Goal: Information Seeking & Learning: Learn about a topic

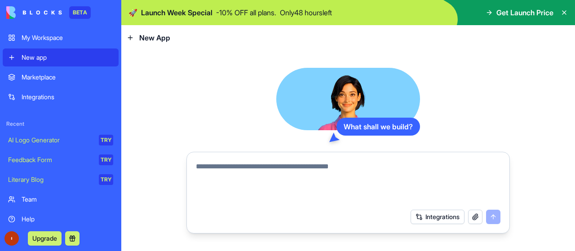
click at [280, 172] on textarea at bounding box center [348, 182] width 305 height 43
paste textarea "**********"
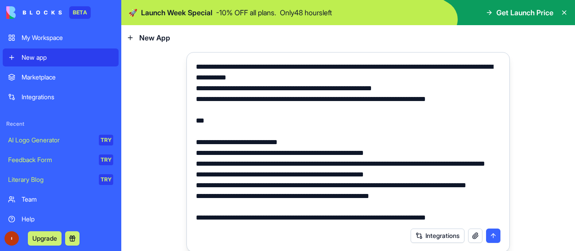
scroll to position [41, 0]
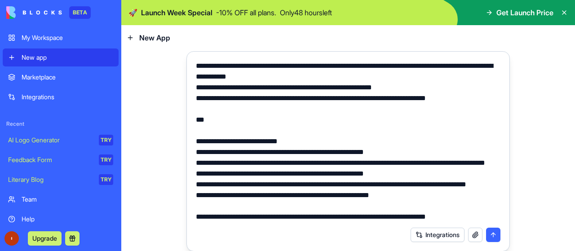
type textarea "**********"
click at [491, 237] on button "submit" at bounding box center [493, 235] width 14 height 14
click at [486, 235] on button "submit" at bounding box center [493, 235] width 14 height 14
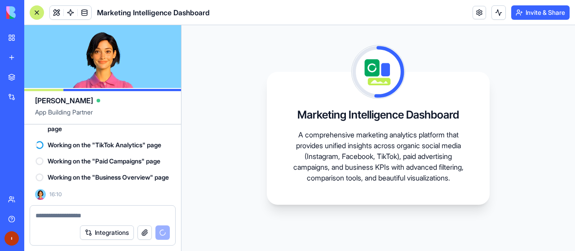
scroll to position [1125, 0]
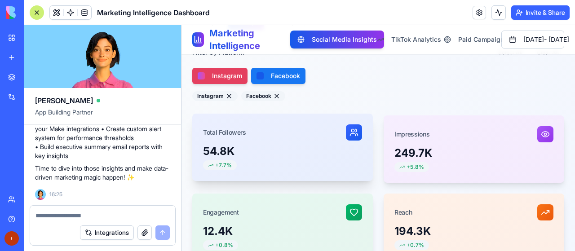
scroll to position [135, 0]
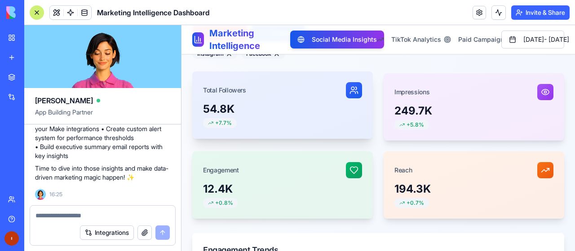
click at [250, 110] on div "54.8K" at bounding box center [282, 109] width 159 height 14
click at [217, 125] on span "+ 7.7%" at bounding box center [223, 123] width 17 height 7
click at [356, 87] on icon at bounding box center [356, 88] width 1 height 3
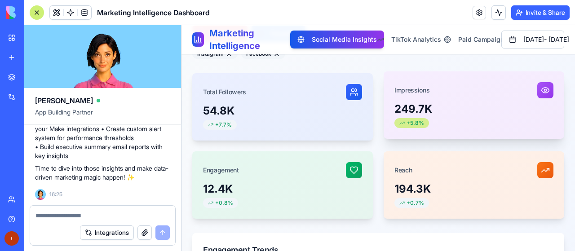
click at [417, 118] on div "+ 5.8%" at bounding box center [412, 123] width 35 height 10
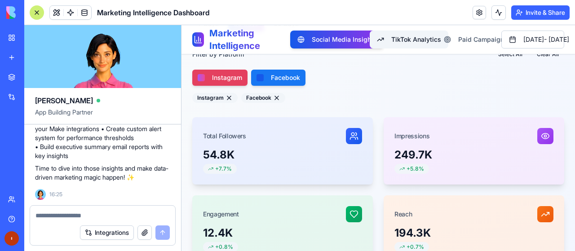
scroll to position [90, 0]
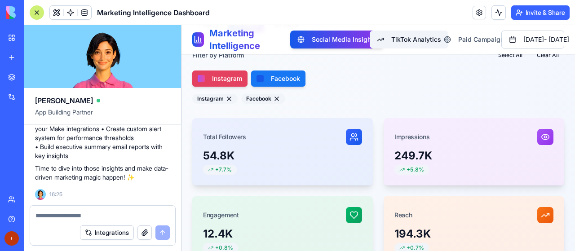
click at [391, 37] on span "TikTok Analytics" at bounding box center [416, 39] width 50 height 9
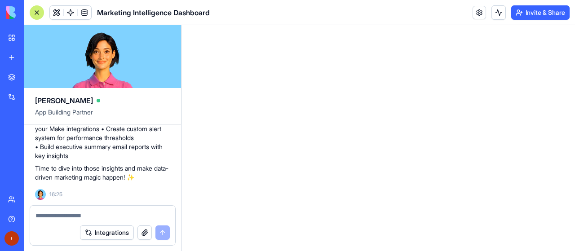
scroll to position [0, 0]
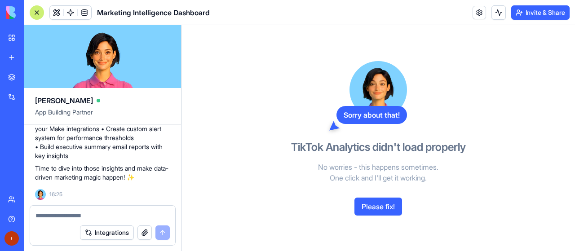
click at [368, 206] on button "Please fix!" at bounding box center [379, 207] width 48 height 18
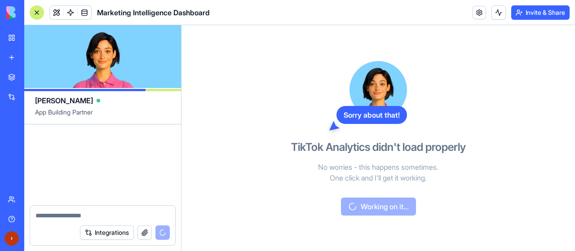
scroll to position [1781, 0]
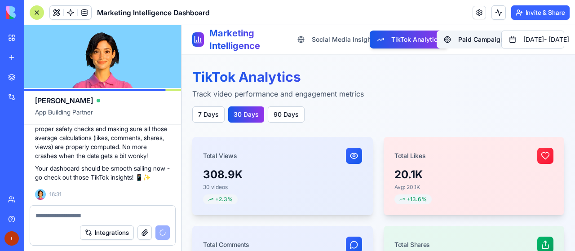
click at [458, 37] on span "Paid Campaigns" at bounding box center [482, 39] width 49 height 9
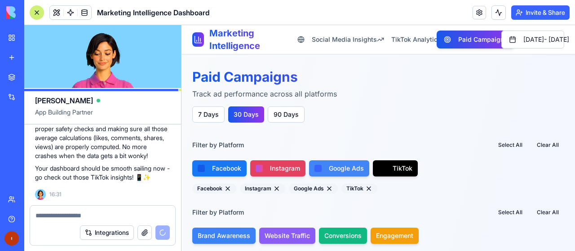
click at [258, 169] on div at bounding box center [259, 168] width 7 height 7
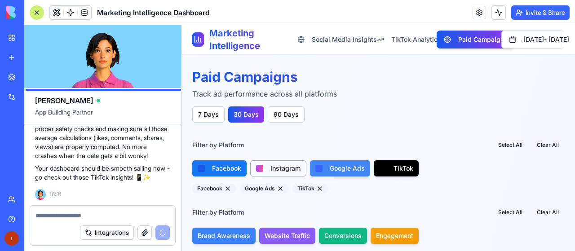
click at [272, 166] on span "Instagram" at bounding box center [286, 168] width 30 height 9
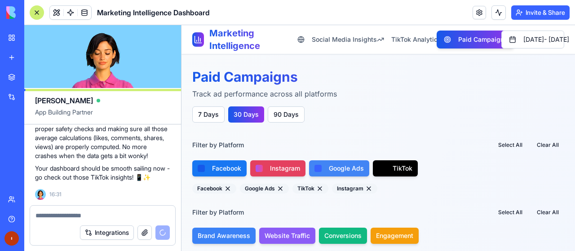
click at [271, 170] on span "Instagram" at bounding box center [285, 168] width 30 height 9
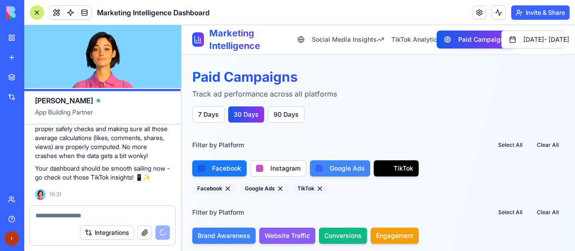
click at [233, 169] on span "Facebook" at bounding box center [226, 168] width 29 height 9
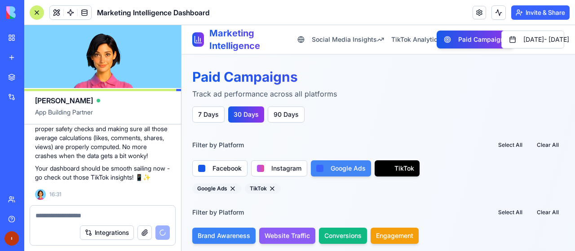
click at [335, 177] on div "Filter by Platform Select All Clear All Facebook Instagram Google Ads TikTok Go…" at bounding box center [378, 165] width 372 height 57
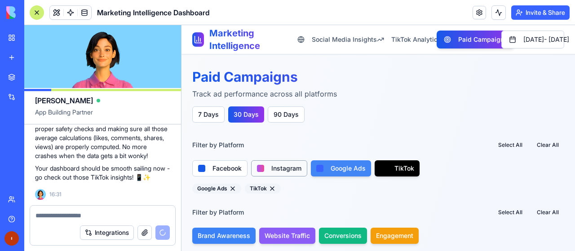
click at [237, 165] on span "Facebook" at bounding box center [227, 168] width 29 height 9
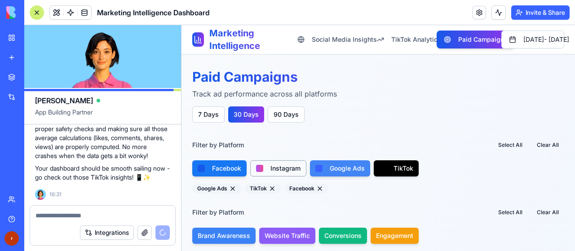
click at [277, 166] on span "Instagram" at bounding box center [286, 168] width 30 height 9
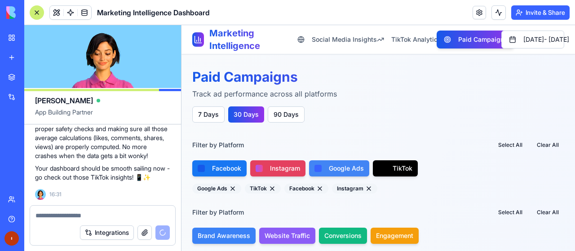
click at [340, 167] on span "Google Ads" at bounding box center [346, 168] width 35 height 9
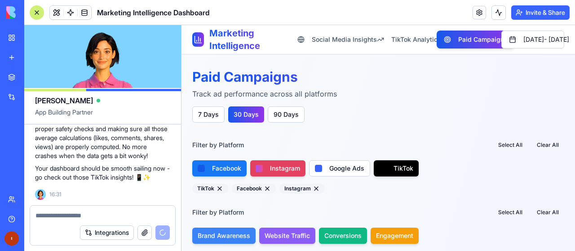
click at [397, 168] on span "TikTok" at bounding box center [404, 168] width 20 height 9
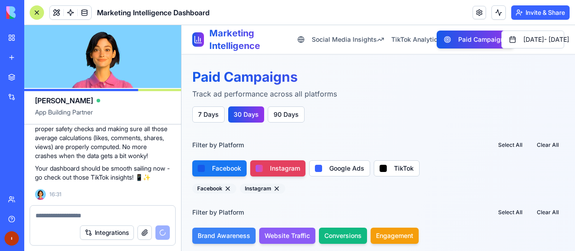
click at [210, 161] on button "Facebook" at bounding box center [219, 168] width 54 height 16
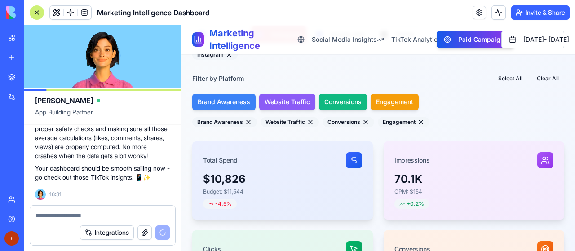
scroll to position [135, 0]
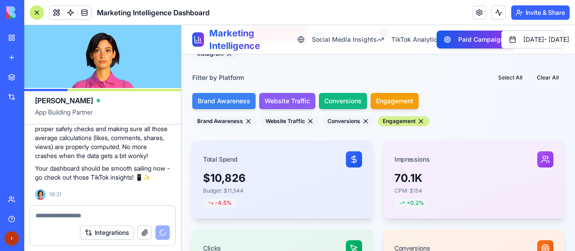
click at [418, 121] on button at bounding box center [421, 121] width 7 height 7
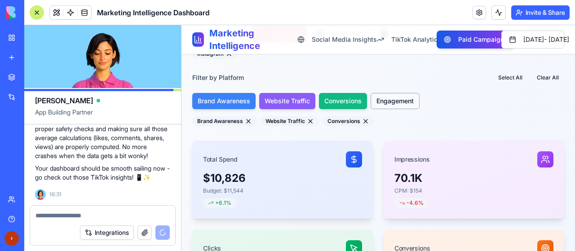
click at [397, 100] on span "Engagement" at bounding box center [395, 101] width 37 height 9
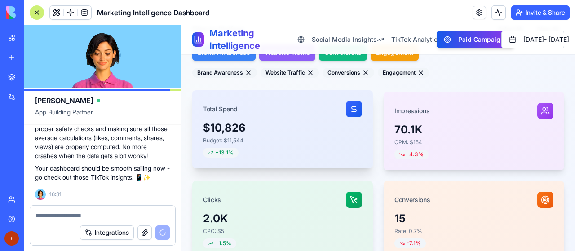
scroll to position [225, 0]
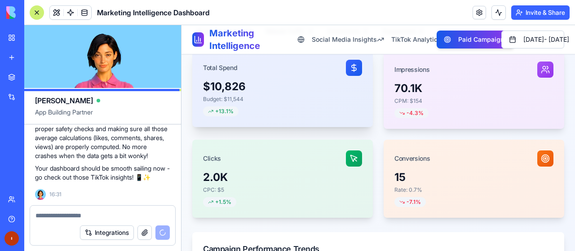
click at [229, 103] on div "$10,826 Budget: $11,544 + 13.1%" at bounding box center [282, 104] width 181 height 48
drag, startPoint x: 231, startPoint y: 102, endPoint x: 221, endPoint y: 116, distance: 17.4
click at [221, 116] on div "$10,826 Budget: $11,544 + 13.1%" at bounding box center [282, 104] width 181 height 48
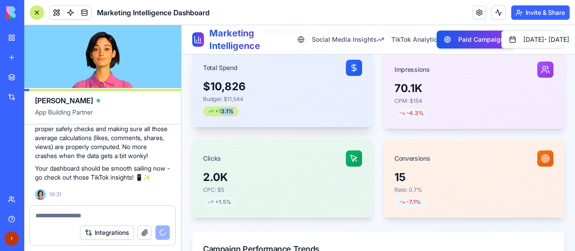
click at [219, 113] on span "+ 13.1%" at bounding box center [224, 111] width 18 height 7
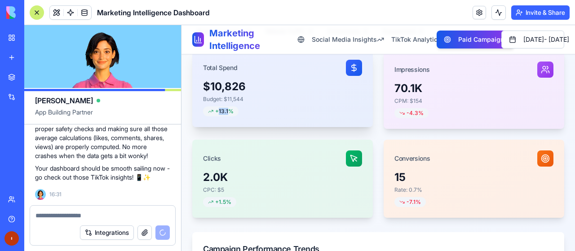
click at [284, 108] on div "$10,826 Budget: $11,544 + 13.1%" at bounding box center [282, 104] width 181 height 48
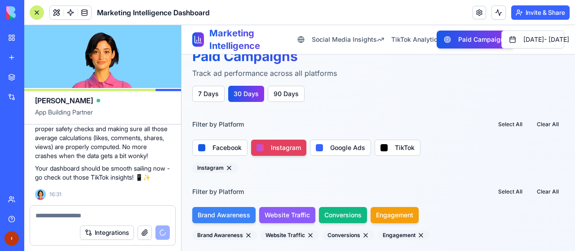
scroll to position [0, 0]
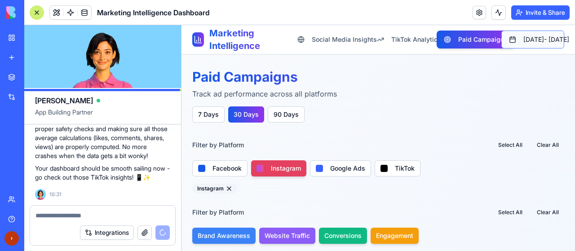
click at [513, 40] on button "[DATE] - [DATE]" at bounding box center [533, 40] width 63 height 18
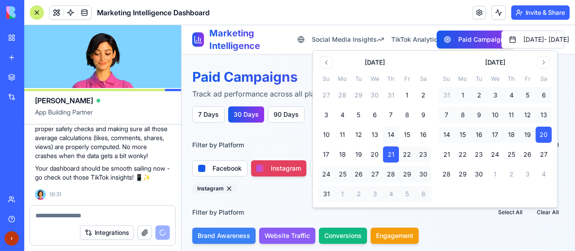
click at [390, 138] on button "14" at bounding box center [391, 135] width 16 height 16
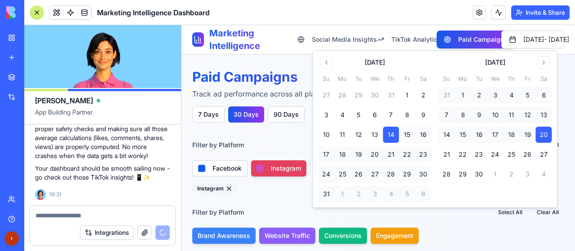
click at [388, 148] on button "21" at bounding box center [391, 155] width 16 height 16
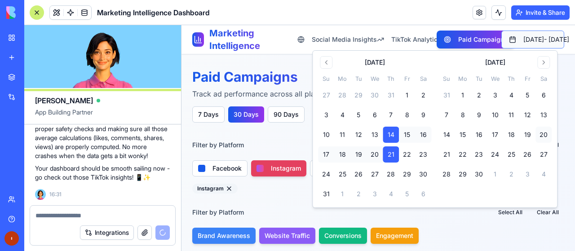
click at [564, 39] on button "[DATE] - [DATE]" at bounding box center [533, 40] width 63 height 18
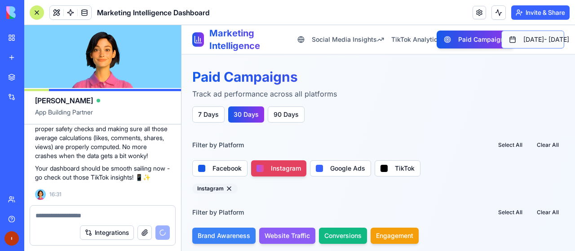
click at [555, 41] on button "[DATE] - [DATE]" at bounding box center [533, 40] width 63 height 18
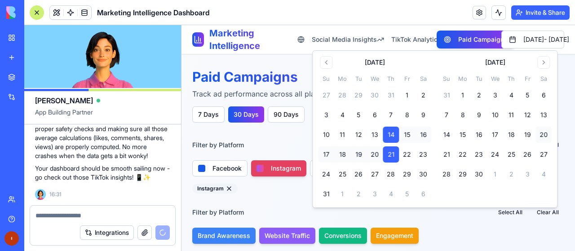
click at [387, 152] on button "21" at bounding box center [391, 155] width 16 height 16
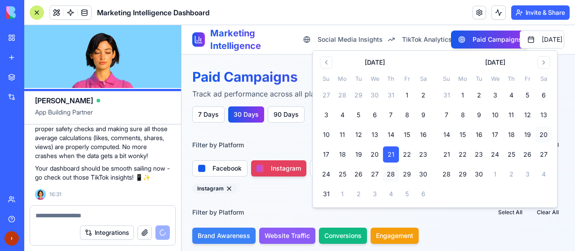
click at [387, 171] on button "28" at bounding box center [391, 174] width 16 height 16
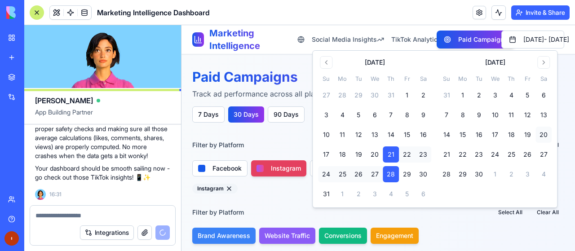
click at [391, 156] on button "21" at bounding box center [391, 155] width 16 height 16
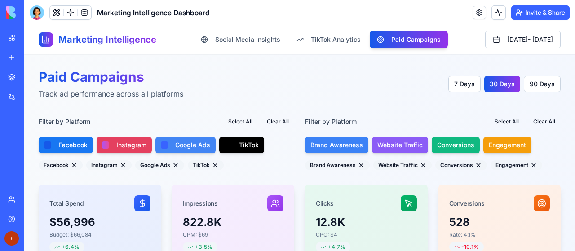
click at [312, 121] on h3 "Filter by Platform" at bounding box center [331, 121] width 52 height 9
click at [348, 125] on h3 "Filter by Platform" at bounding box center [331, 121] width 52 height 9
click at [350, 125] on h3 "Filter by Platform" at bounding box center [331, 121] width 52 height 9
click at [243, 119] on button "Select All" at bounding box center [240, 122] width 35 height 16
click at [270, 123] on button "Clear All" at bounding box center [278, 122] width 33 height 16
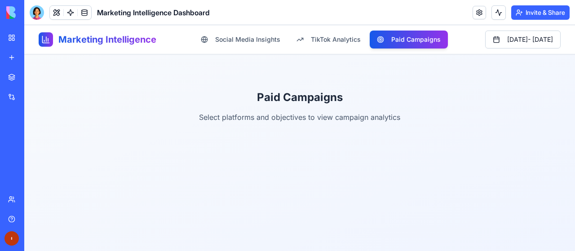
drag, startPoint x: 229, startPoint y: 187, endPoint x: 241, endPoint y: 175, distance: 16.8
click at [232, 184] on div "Marketing Intelligence Social Media Insights TikTok Analytics Paid Campaigns Au…" at bounding box center [299, 138] width 551 height 226
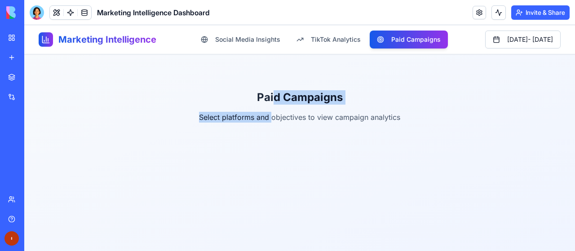
drag, startPoint x: 271, startPoint y: 108, endPoint x: 280, endPoint y: 91, distance: 19.3
click at [274, 97] on div "Paid Campaigns Select platforms and objectives to view campaign analytics" at bounding box center [300, 107] width 522 height 76
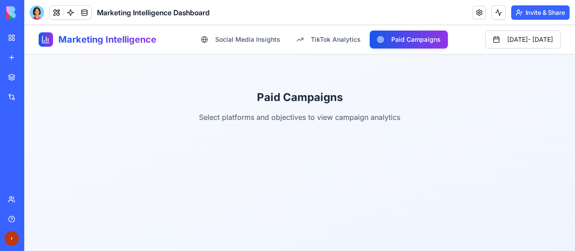
click at [309, 51] on div "Marketing Intelligence Social Media Insights TikTok Analytics Paid Campaigns Au…" at bounding box center [300, 39] width 522 height 29
click at [311, 44] on span "TikTok Analytics" at bounding box center [336, 39] width 50 height 9
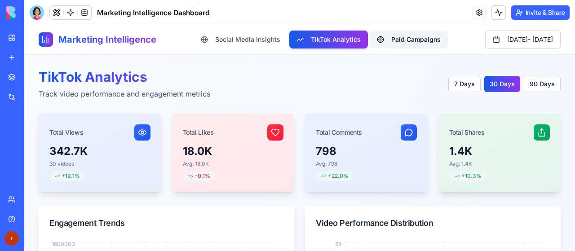
click at [370, 48] on button "Paid Campaigns" at bounding box center [409, 40] width 78 height 18
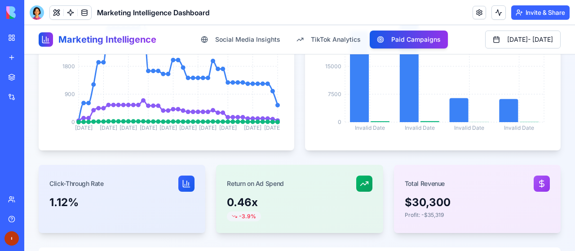
scroll to position [315, 0]
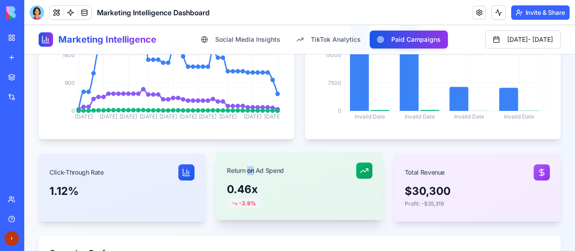
drag, startPoint x: 246, startPoint y: 167, endPoint x: 256, endPoint y: 168, distance: 10.0
click at [252, 168] on div "Return on Ad Spend" at bounding box center [255, 170] width 57 height 9
click at [257, 168] on div "Return on Ad Spend" at bounding box center [255, 170] width 57 height 9
drag, startPoint x: 230, startPoint y: 187, endPoint x: 254, endPoint y: 187, distance: 24.3
click at [241, 187] on div "0.46x" at bounding box center [299, 189] width 145 height 14
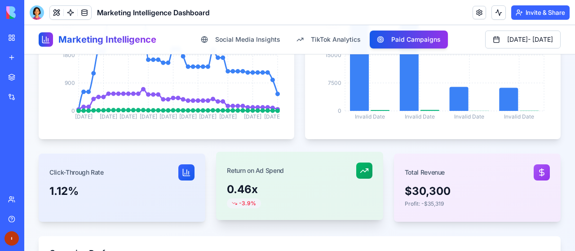
click at [254, 187] on div "0.46x" at bounding box center [299, 189] width 145 height 14
click at [259, 166] on div "Return on Ad Spend" at bounding box center [255, 170] width 57 height 9
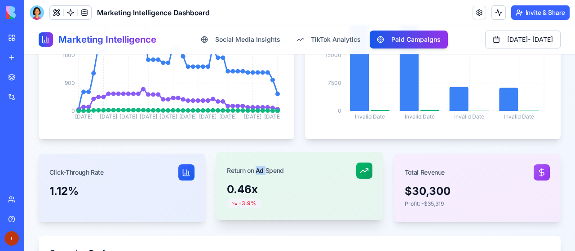
click at [259, 166] on div "Return on Ad Spend" at bounding box center [255, 170] width 57 height 9
click at [267, 171] on div "Return on Ad Spend" at bounding box center [255, 170] width 57 height 9
click at [299, 178] on div "Return on Ad Spend" at bounding box center [299, 167] width 167 height 31
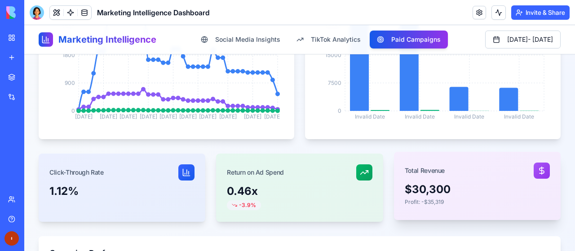
click at [409, 199] on p "Profit: -$35,319" at bounding box center [477, 202] width 145 height 7
click at [415, 187] on div "$30,300" at bounding box center [477, 189] width 145 height 14
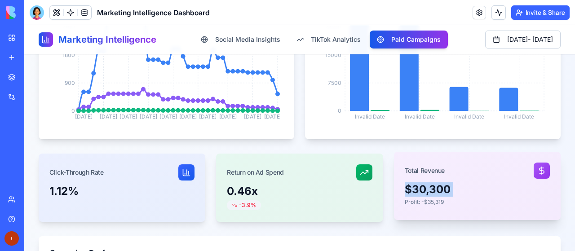
click at [415, 187] on div "$30,300" at bounding box center [477, 189] width 145 height 14
click at [410, 201] on p "Profit: -$35,319" at bounding box center [477, 202] width 145 height 7
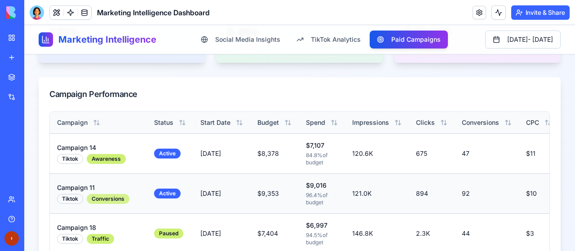
scroll to position [494, 0]
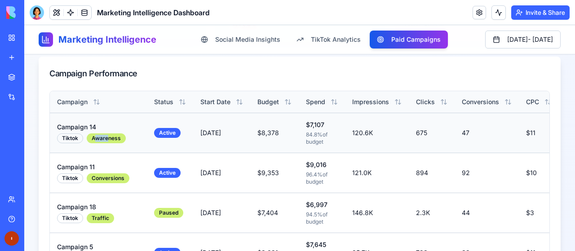
drag, startPoint x: 96, startPoint y: 135, endPoint x: 140, endPoint y: 142, distance: 44.1
click at [120, 139] on div "awareness" at bounding box center [106, 138] width 39 height 10
click at [140, 142] on td "Campaign 14 tiktok awareness" at bounding box center [98, 133] width 97 height 40
drag, startPoint x: 248, startPoint y: 126, endPoint x: 271, endPoint y: 128, distance: 23.4
click at [256, 126] on tr "Campaign 14 tiktok awareness active Sep 19, 2025 $8,378 $7,107 84.8% of budget …" at bounding box center [326, 133] width 553 height 40
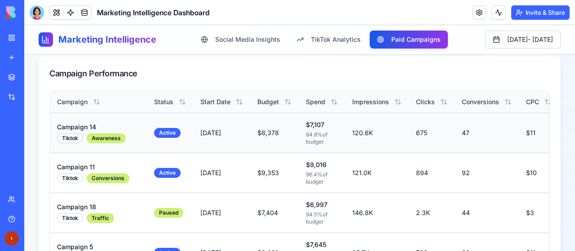
click at [277, 129] on td "$8,378" at bounding box center [274, 133] width 49 height 40
click at [284, 129] on td "$8,378" at bounding box center [274, 133] width 49 height 40
click at [324, 128] on div "$7,107 84.8% of budget" at bounding box center [322, 132] width 32 height 25
click at [359, 140] on td "120.6K" at bounding box center [377, 133] width 64 height 40
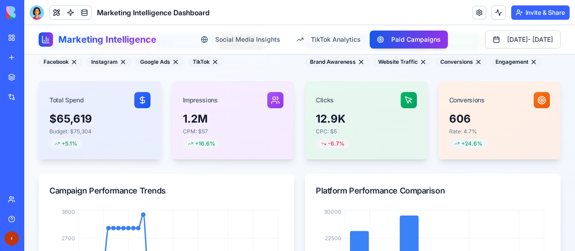
scroll to position [104, 0]
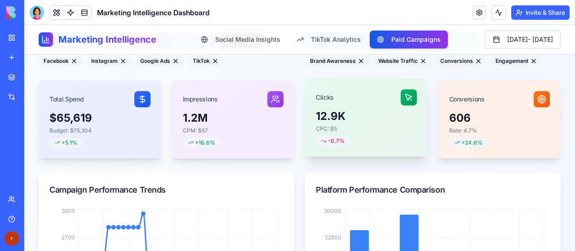
drag, startPoint x: 322, startPoint y: 118, endPoint x: 346, endPoint y: 124, distance: 25.0
click at [329, 120] on div "12.9K" at bounding box center [366, 116] width 101 height 14
click at [346, 125] on p "CPC: $5" at bounding box center [366, 128] width 101 height 7
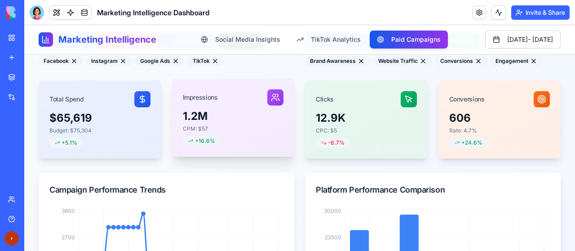
click at [207, 120] on div "1.2M" at bounding box center [233, 116] width 101 height 14
drag, startPoint x: 202, startPoint y: 120, endPoint x: 196, endPoint y: 130, distance: 12.3
click at [199, 123] on div "1.2M CPM: $57 + 16.6%" at bounding box center [233, 133] width 123 height 48
click at [203, 139] on span "+ 16.6%" at bounding box center [205, 141] width 20 height 7
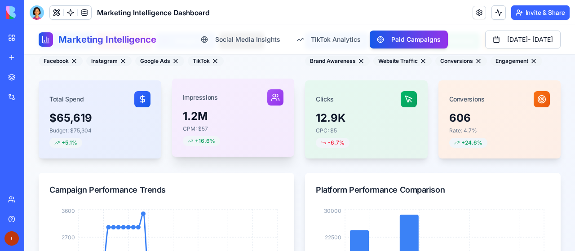
click at [237, 139] on div "1.2M CPM: $57 + 16.6%" at bounding box center [233, 133] width 123 height 48
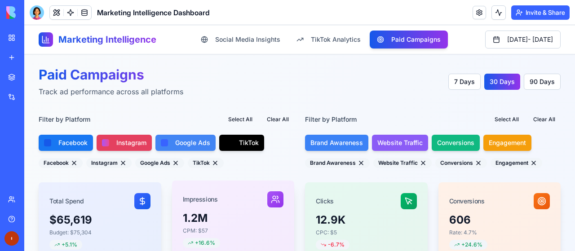
scroll to position [0, 0]
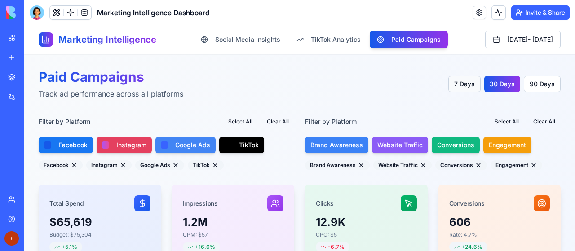
click at [464, 89] on button "7 Days" at bounding box center [465, 84] width 32 height 16
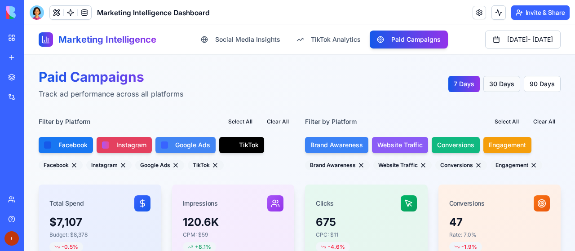
click at [492, 85] on button "30 Days" at bounding box center [502, 84] width 37 height 16
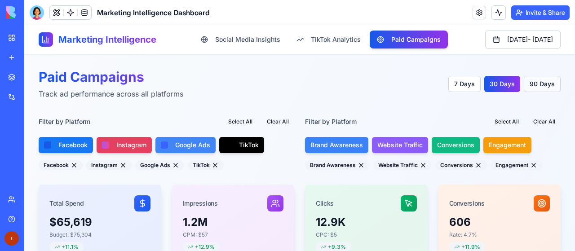
click at [531, 88] on button "90 Days" at bounding box center [542, 84] width 37 height 16
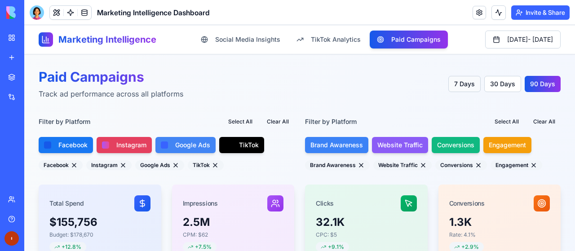
click at [467, 87] on button "7 Days" at bounding box center [465, 84] width 32 height 16
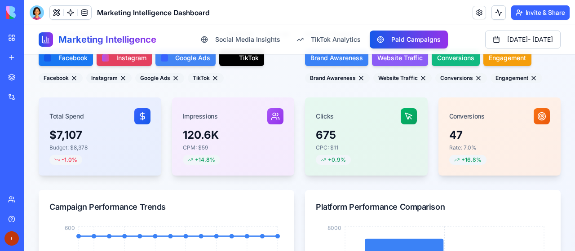
scroll to position [90, 0]
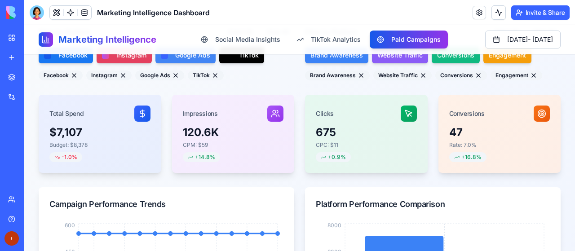
click at [216, 75] on button at bounding box center [215, 75] width 7 height 7
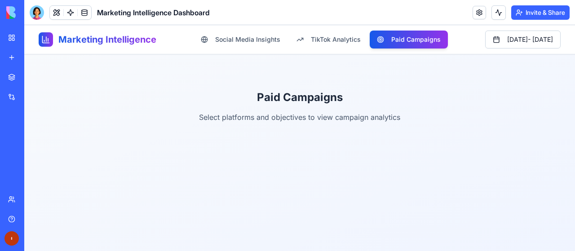
scroll to position [0, 0]
click at [311, 44] on span "TikTok Analytics" at bounding box center [336, 39] width 50 height 9
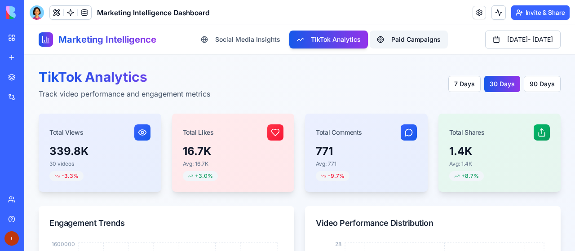
click at [391, 42] on span "Paid Campaigns" at bounding box center [415, 39] width 49 height 9
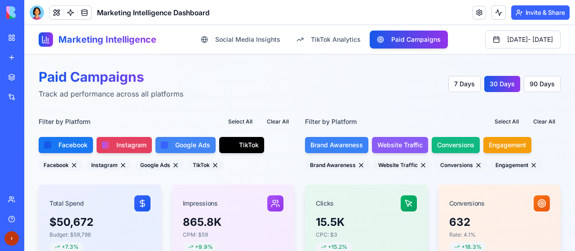
click at [238, 147] on button "TikTok" at bounding box center [241, 145] width 45 height 16
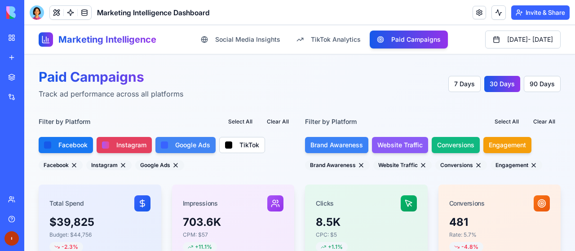
click at [178, 144] on span "Google Ads" at bounding box center [192, 145] width 35 height 9
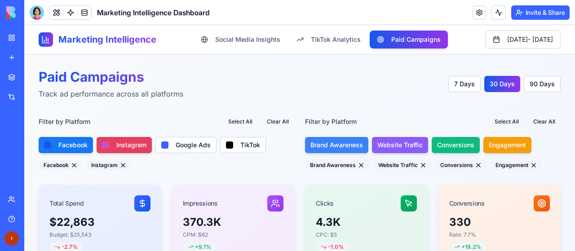
click at [72, 141] on span "Facebook" at bounding box center [72, 145] width 29 height 9
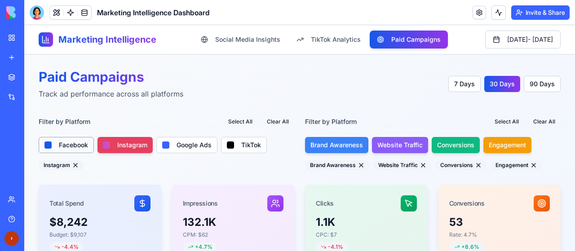
click at [72, 144] on span "Facebook" at bounding box center [73, 145] width 29 height 9
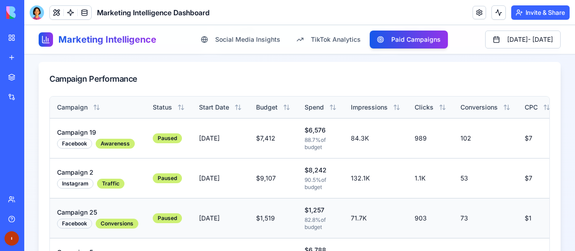
scroll to position [494, 0]
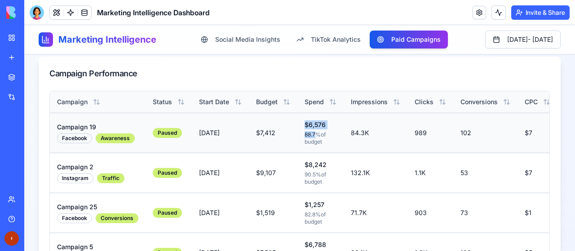
drag, startPoint x: 301, startPoint y: 125, endPoint x: 357, endPoint y: 138, distance: 57.5
click at [353, 137] on tr "Campaign 19 facebook awareness paused Sep 18, 2025 $7,412 $6,576 88.7% of budge…" at bounding box center [326, 133] width 552 height 40
click at [365, 138] on td "84.3K" at bounding box center [376, 133] width 64 height 40
drag, startPoint x: 372, startPoint y: 133, endPoint x: 315, endPoint y: 126, distance: 58.0
click at [322, 126] on tr "Campaign 19 facebook awareness paused Sep 18, 2025 $7,412 $6,576 88.7% of budge…" at bounding box center [326, 133] width 552 height 40
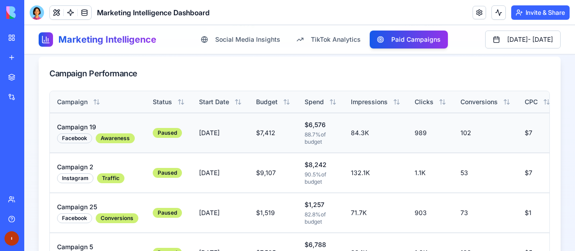
click at [313, 126] on div "$6,576" at bounding box center [321, 124] width 32 height 9
drag, startPoint x: 198, startPoint y: 133, endPoint x: 174, endPoint y: 129, distance: 23.6
click at [187, 131] on tr "Campaign 19 facebook awareness paused Sep 18, 2025 $7,412 $6,576 88.7% of budge…" at bounding box center [326, 133] width 552 height 40
click at [280, 143] on td "$7,412" at bounding box center [273, 133] width 49 height 40
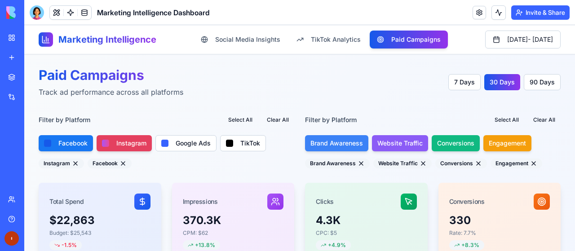
scroll to position [0, 0]
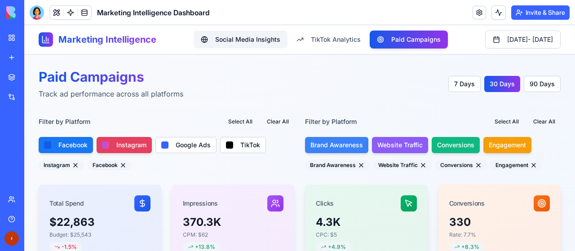
click at [215, 42] on span "Social Media Insights" at bounding box center [247, 39] width 65 height 9
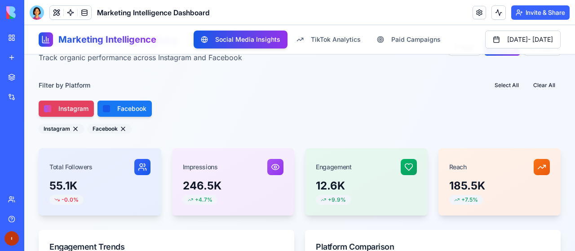
scroll to position [45, 0]
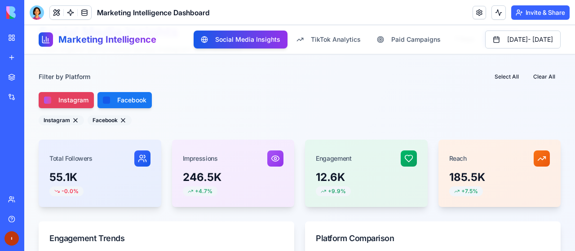
click at [138, 102] on span "Facebook" at bounding box center [131, 100] width 29 height 9
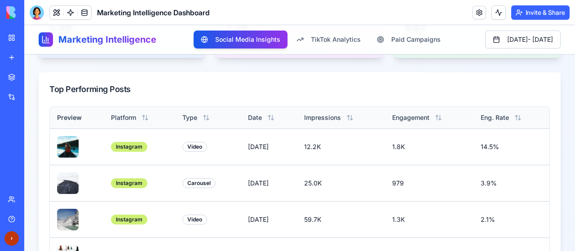
scroll to position [494, 0]
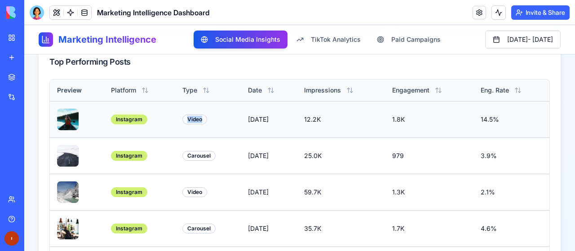
drag, startPoint x: 174, startPoint y: 118, endPoint x: 244, endPoint y: 129, distance: 70.0
click at [218, 129] on td "video" at bounding box center [208, 119] width 66 height 36
drag, startPoint x: 256, startPoint y: 125, endPoint x: 272, endPoint y: 125, distance: 16.2
click at [261, 125] on td "[DATE]" at bounding box center [269, 119] width 56 height 36
click at [279, 125] on td "[DATE]" at bounding box center [269, 119] width 56 height 36
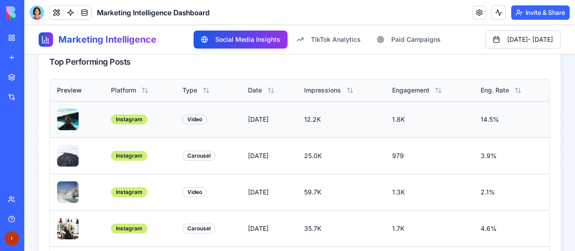
click at [311, 118] on td "12.2K" at bounding box center [341, 119] width 88 height 36
click at [351, 86] on button "Impressions" at bounding box center [328, 90] width 49 height 9
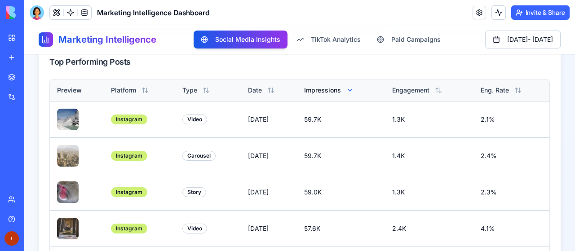
click at [354, 87] on button "Impressions" at bounding box center [328, 90] width 49 height 9
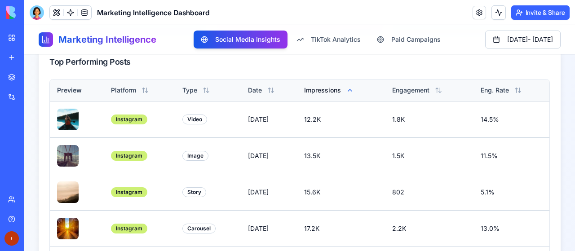
click at [354, 89] on button "Impressions" at bounding box center [328, 90] width 49 height 9
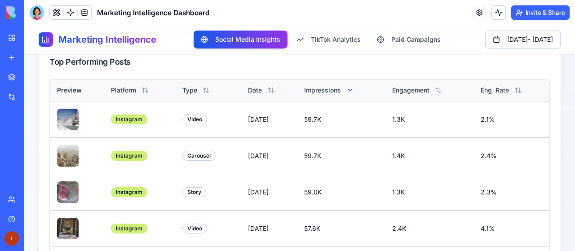
click at [268, 84] on th "Date" at bounding box center [269, 91] width 56 height 22
click at [262, 87] on button "Date" at bounding box center [261, 90] width 27 height 9
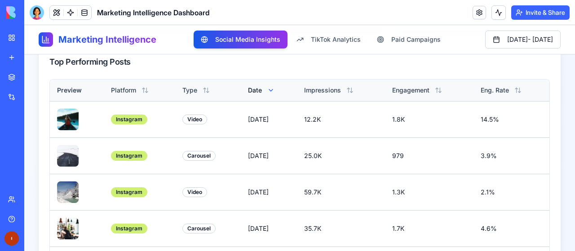
click at [261, 88] on button "Date" at bounding box center [261, 90] width 27 height 9
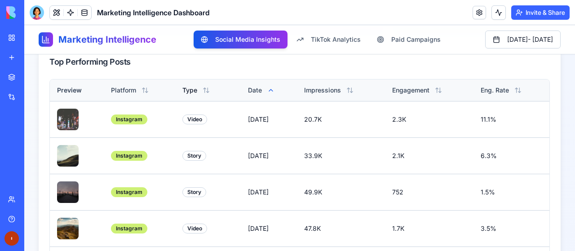
click at [203, 85] on th "Type" at bounding box center [208, 91] width 66 height 22
click at [203, 87] on button "Type" at bounding box center [195, 90] width 27 height 9
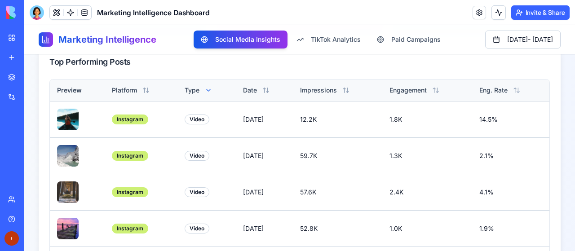
click at [144, 80] on th "Platform" at bounding box center [141, 91] width 73 height 22
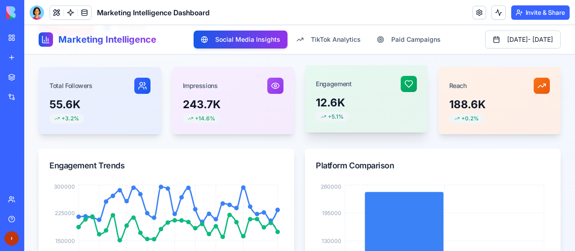
scroll to position [0, 0]
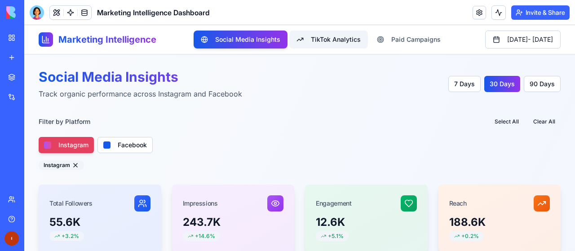
click at [311, 42] on span "TikTok Analytics" at bounding box center [336, 39] width 50 height 9
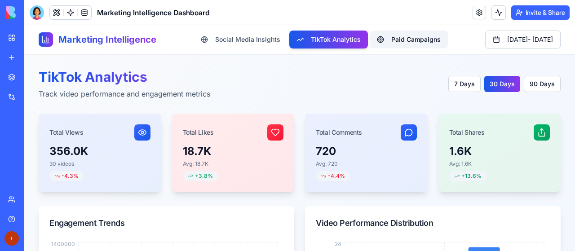
click at [391, 41] on span "Paid Campaigns" at bounding box center [415, 39] width 49 height 9
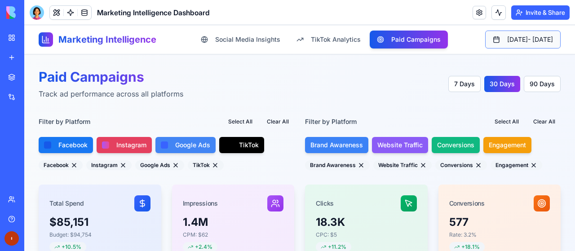
click at [485, 42] on button "[DATE] - [DATE]" at bounding box center [523, 40] width 76 height 18
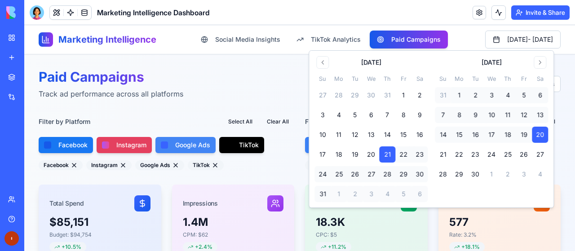
click at [244, 89] on div "Paid Campaigns Track ad performance across all platforms 7 Days 30 Days 90 Days" at bounding box center [300, 84] width 522 height 31
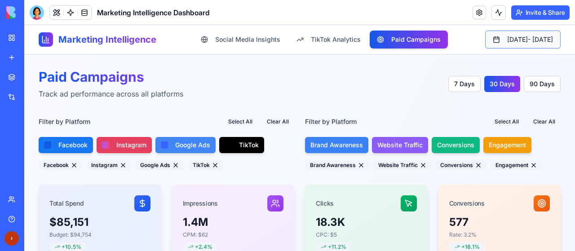
click at [485, 41] on button "[DATE] - [DATE]" at bounding box center [523, 40] width 76 height 18
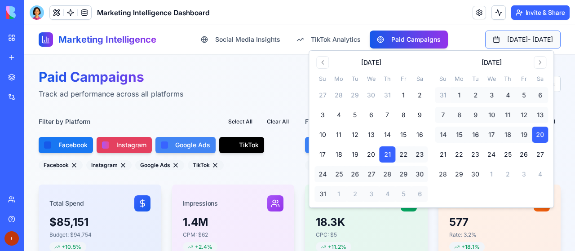
click at [485, 39] on button "[DATE] - [DATE]" at bounding box center [523, 40] width 76 height 18
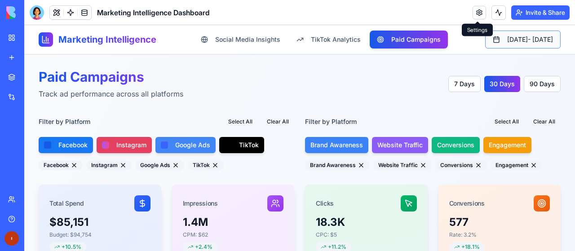
click at [502, 44] on button "[DATE] - [DATE]" at bounding box center [523, 40] width 76 height 18
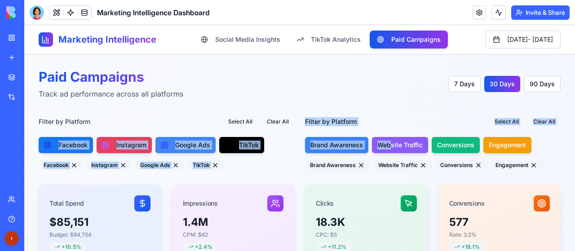
drag, startPoint x: 296, startPoint y: 121, endPoint x: 396, endPoint y: 132, distance: 101.2
click at [388, 133] on div "Filter by Platform Select All Clear All Facebook Instagram Google Ads TikTok Fa…" at bounding box center [300, 142] width 522 height 57
click at [378, 120] on div "Filter by Platform Select All Clear All" at bounding box center [433, 122] width 256 height 16
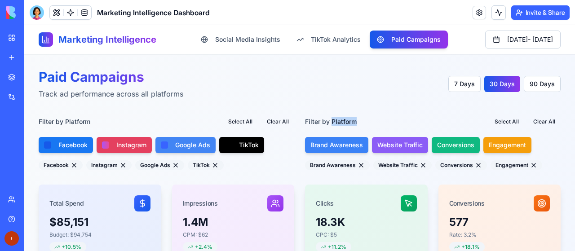
drag, startPoint x: 340, startPoint y: 120, endPoint x: 315, endPoint y: 116, distance: 25.1
click at [317, 117] on div "Filter by Platform Select All Clear All" at bounding box center [433, 122] width 256 height 16
click at [311, 115] on div "Filter by Platform Select All Clear All" at bounding box center [433, 122] width 256 height 16
